Goal: Find specific page/section: Find specific page/section

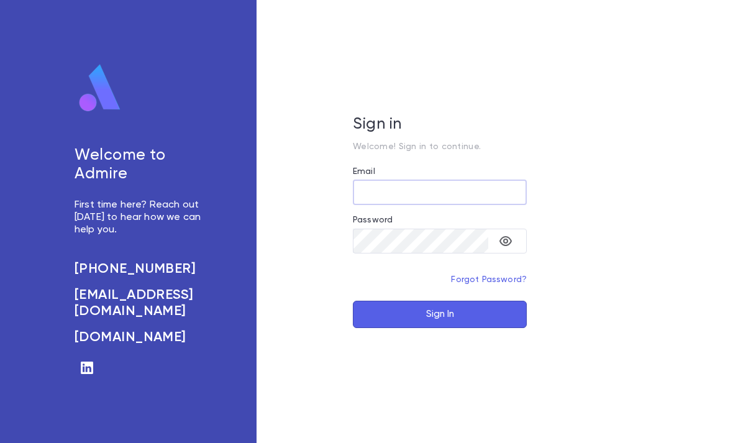
type input "**********"
click at [440, 328] on button "Sign In" at bounding box center [440, 314] width 174 height 27
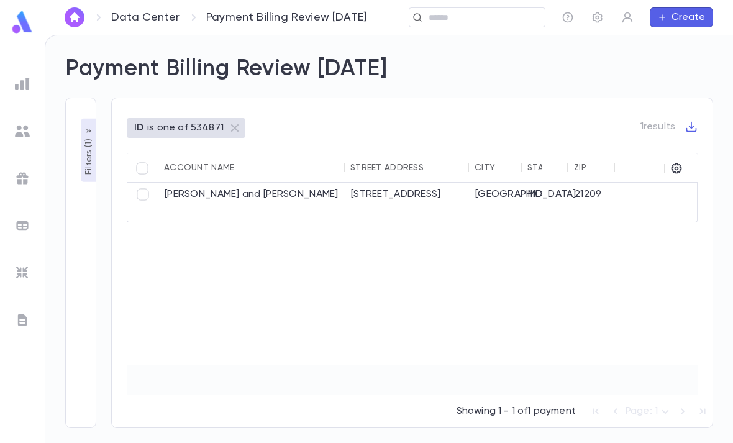
scroll to position [9, 0]
click at [421, 194] on div "[STREET_ADDRESS]" at bounding box center [407, 200] width 124 height 42
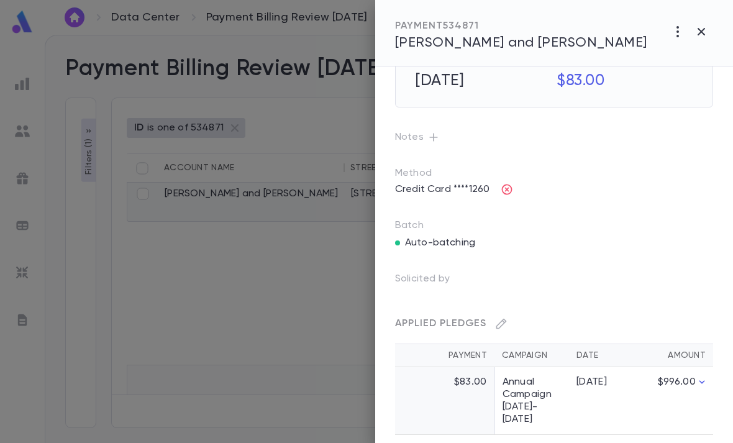
scroll to position [60, 0]
click at [507, 41] on span "[PERSON_NAME] and [PERSON_NAME]" at bounding box center [521, 43] width 252 height 14
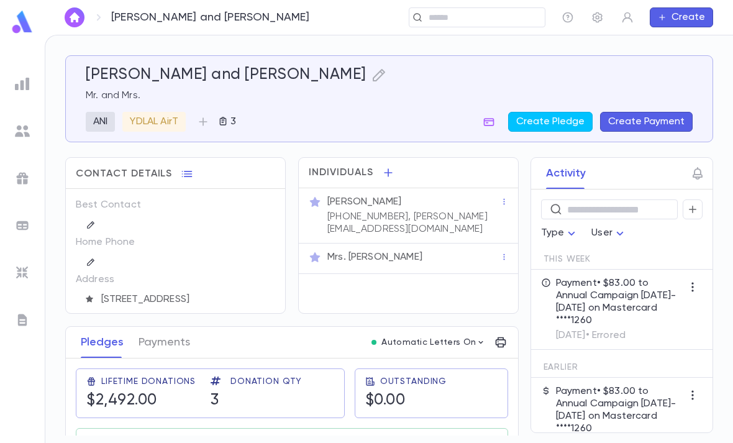
click at [486, 122] on icon "button" at bounding box center [488, 121] width 12 height 12
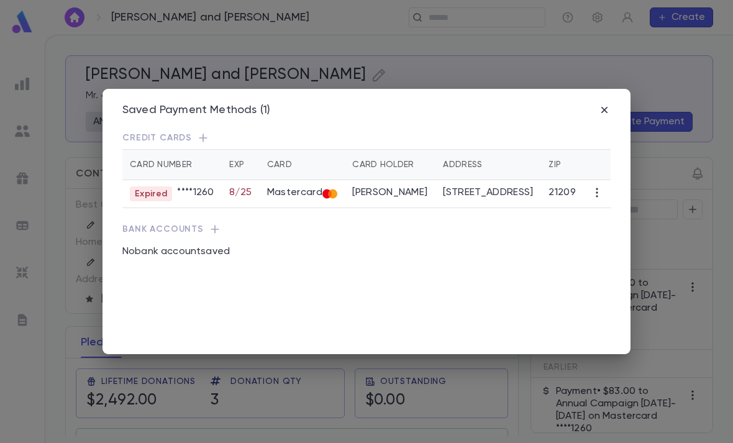
click at [602, 104] on icon "button" at bounding box center [604, 110] width 12 height 12
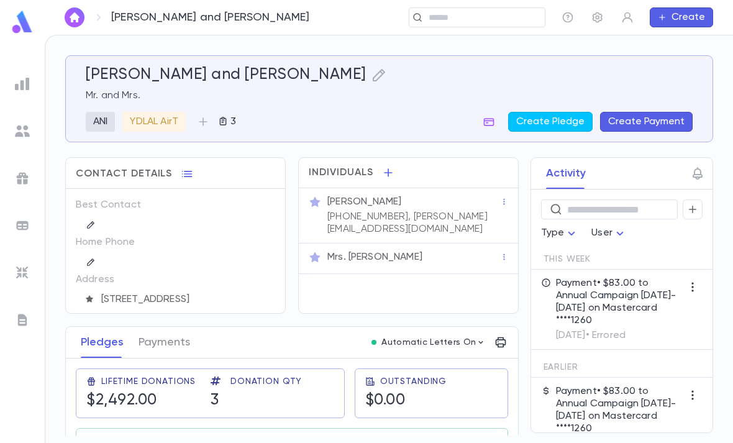
click at [608, 109] on div "Friedman, Aaron and Tzini Mr. and Mrs. ANI YDLAL AirT 3 Create Pledge Create Pa…" at bounding box center [389, 99] width 607 height 66
click at [465, 22] on input "text" at bounding box center [482, 18] width 115 height 12
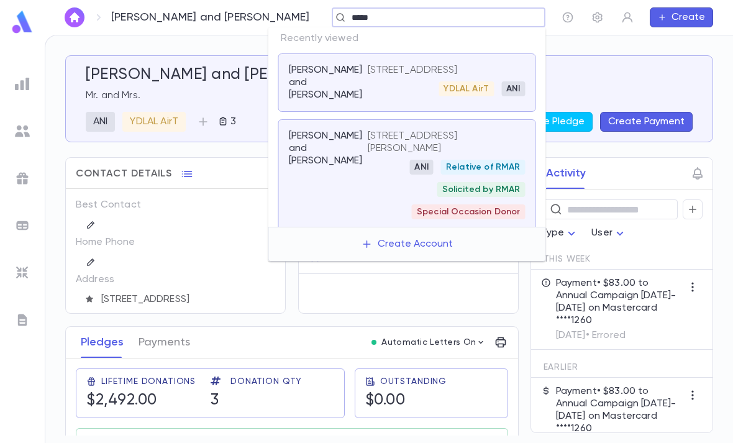
type input "******"
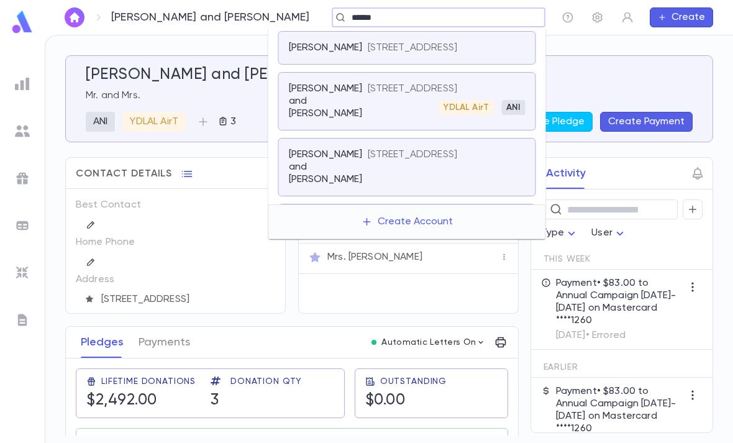
click at [433, 95] on p "3306 Olympia Avenue, Baltimore MD 21215" at bounding box center [413, 89] width 90 height 12
